Goal: Task Accomplishment & Management: Use online tool/utility

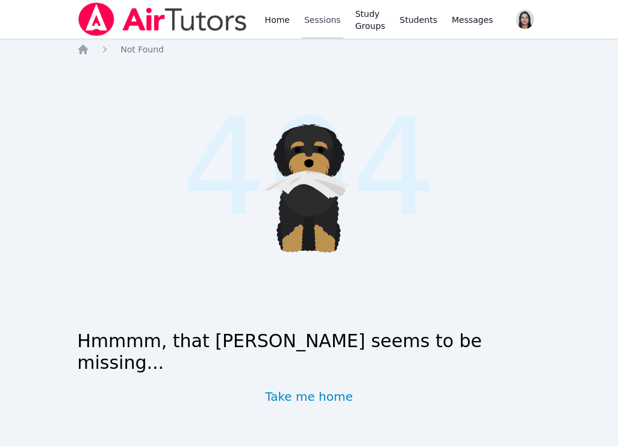
click at [309, 17] on link "Sessions" at bounding box center [323, 19] width 42 height 39
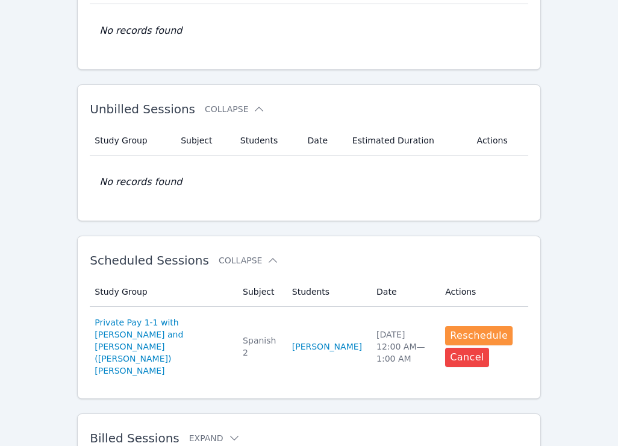
scroll to position [178, 0]
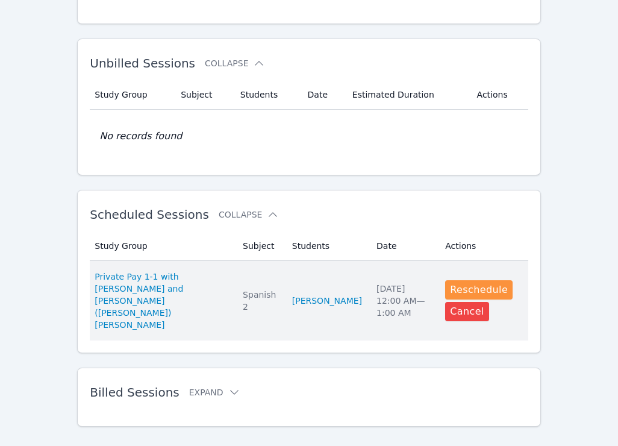
click at [218, 312] on td "Study Group Private Pay 1-1 with [PERSON_NAME] and [PERSON_NAME] ([PERSON_NAME]…" at bounding box center [163, 301] width 146 height 80
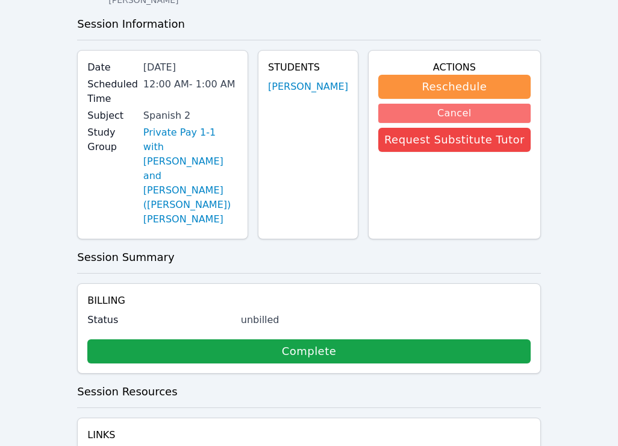
scroll to position [74, 0]
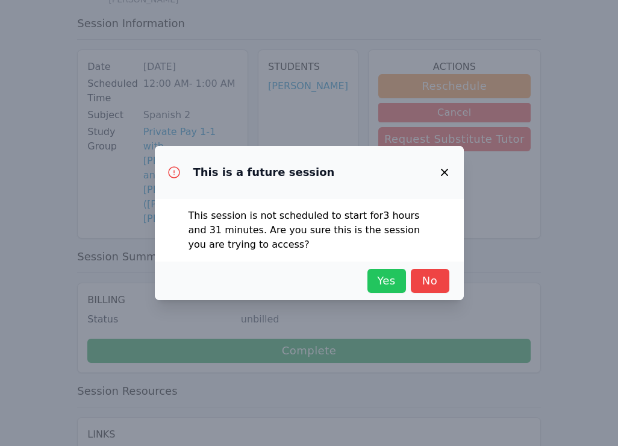
click at [390, 288] on span "Yes" at bounding box center [387, 280] width 27 height 17
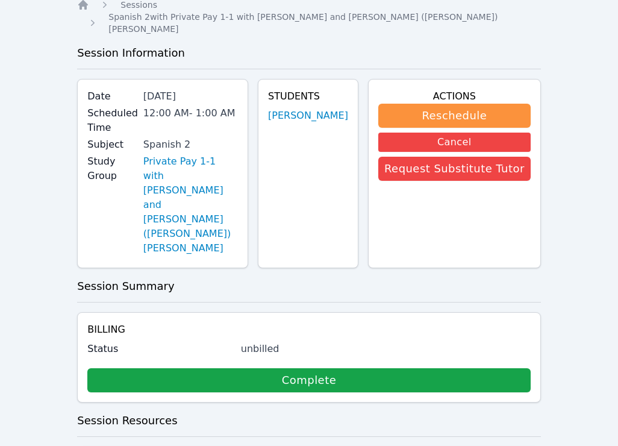
scroll to position [0, 0]
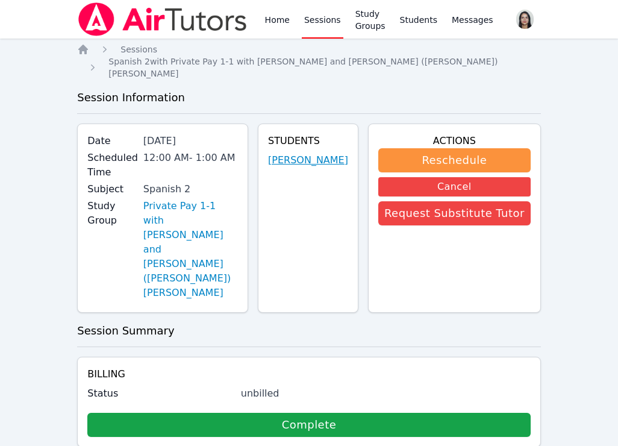
click at [303, 153] on link "[PERSON_NAME]" at bounding box center [308, 160] width 80 height 14
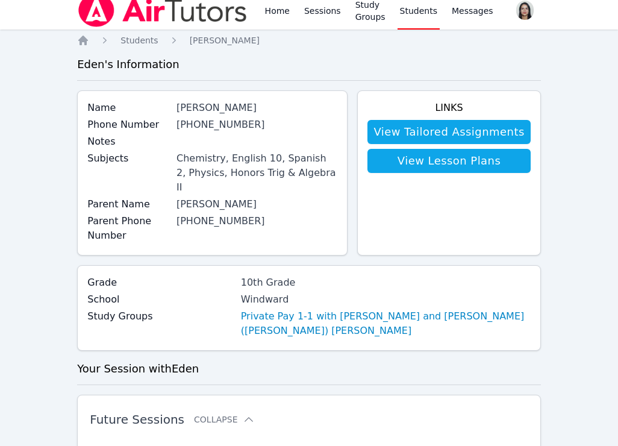
scroll to position [10, 0]
